Goal: Navigation & Orientation: Find specific page/section

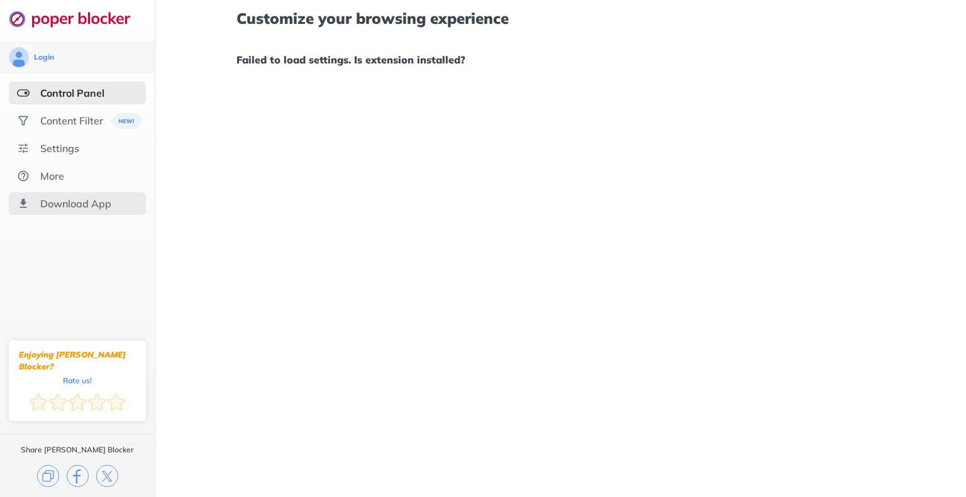
click at [52, 208] on div "Download App" at bounding box center [75, 203] width 71 height 13
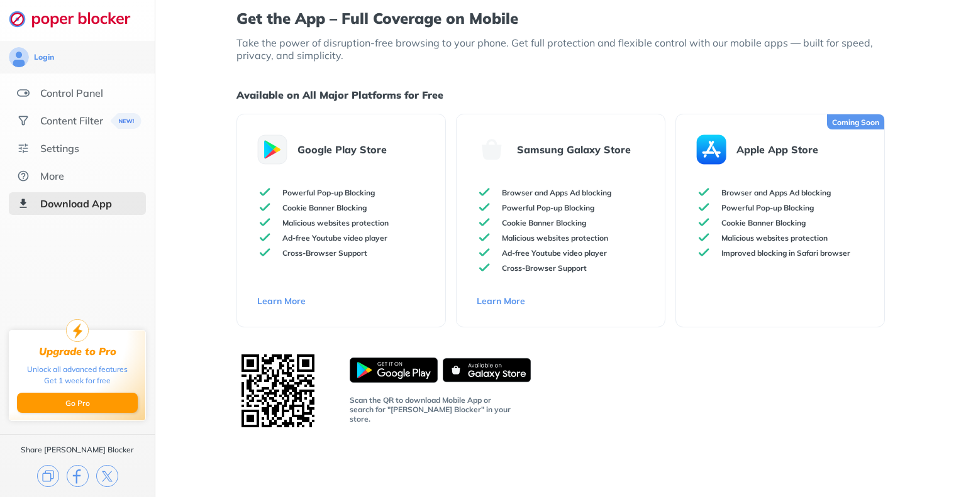
click at [55, 204] on div "Download App" at bounding box center [76, 203] width 72 height 13
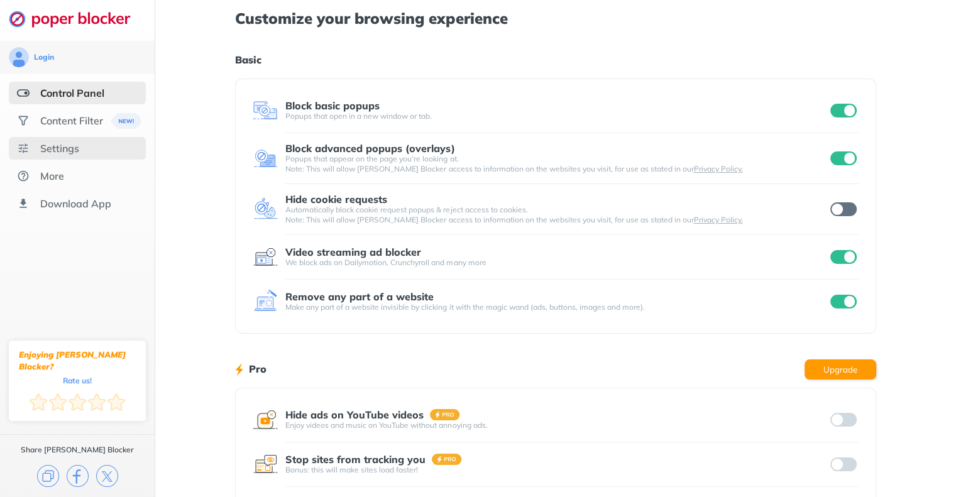
click at [65, 153] on div "Settings" at bounding box center [59, 148] width 39 height 13
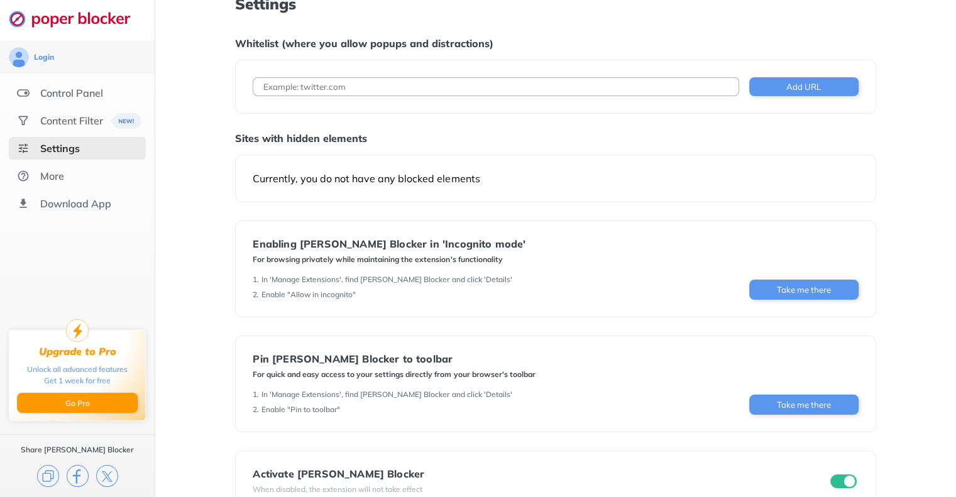
scroll to position [46, 0]
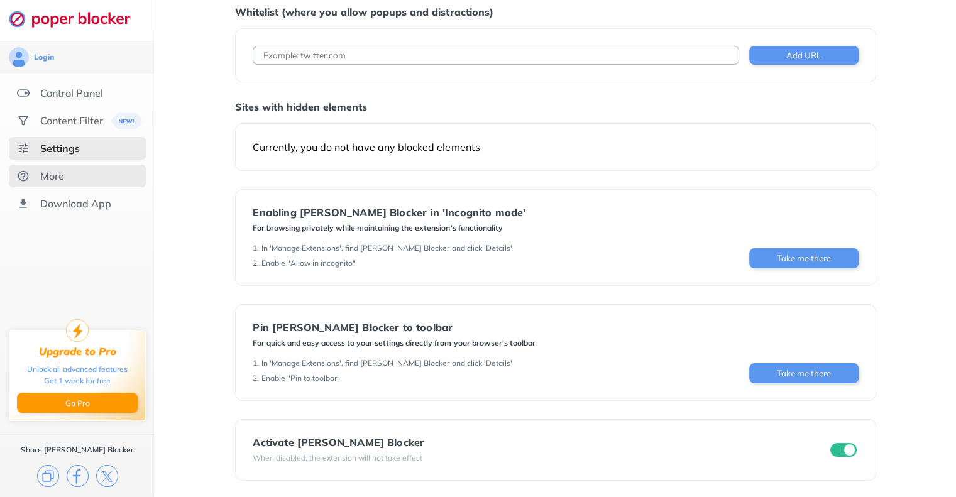
click at [57, 170] on div "More" at bounding box center [52, 176] width 24 height 13
